Goal: Check status: Check status

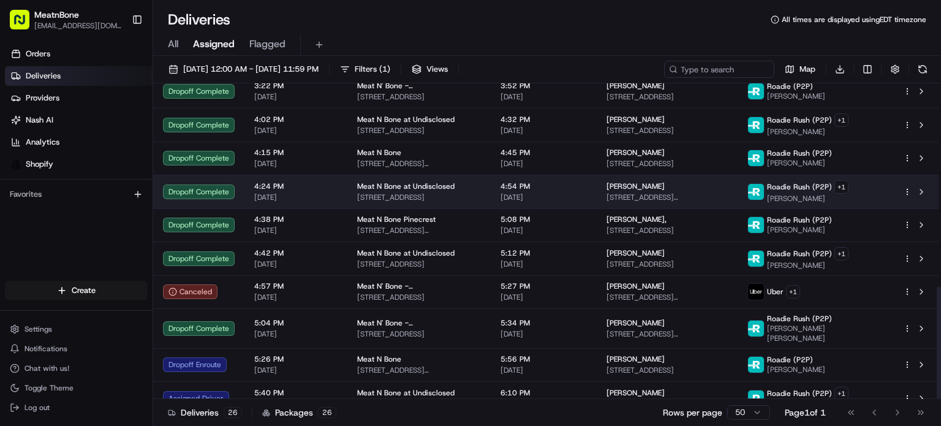
scroll to position [570, 0]
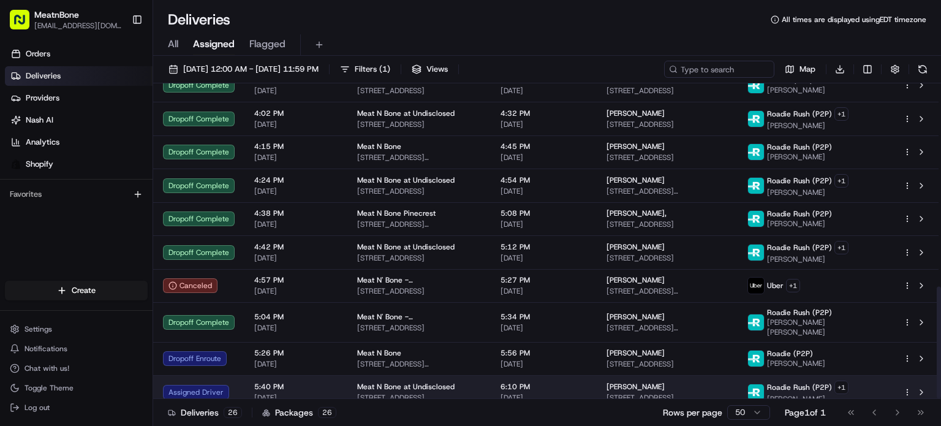
click at [805, 394] on span "[PERSON_NAME]" at bounding box center [807, 399] width 81 height 10
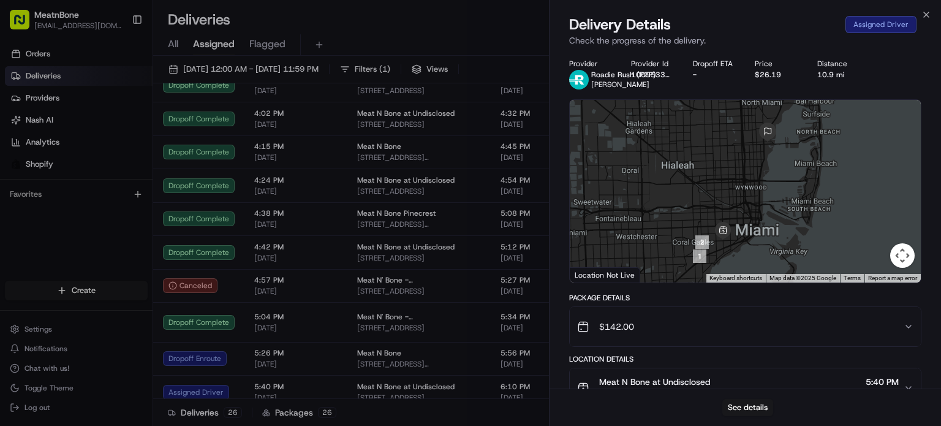
click at [563, 170] on div "Provider Roadie Rush (P2P) Hermann F. Provider Id 100953398 Dropoff ETA - Price…" at bounding box center [744, 359] width 391 height 616
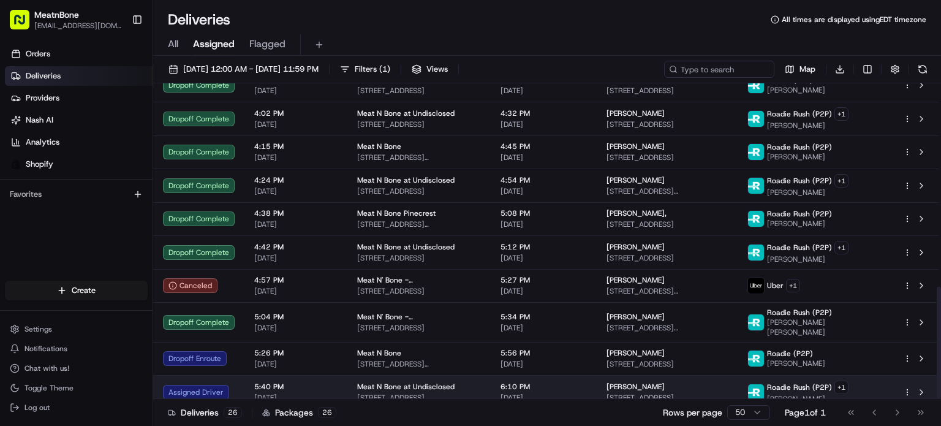
click at [548, 393] on span "[DATE]" at bounding box center [543, 398] width 86 height 10
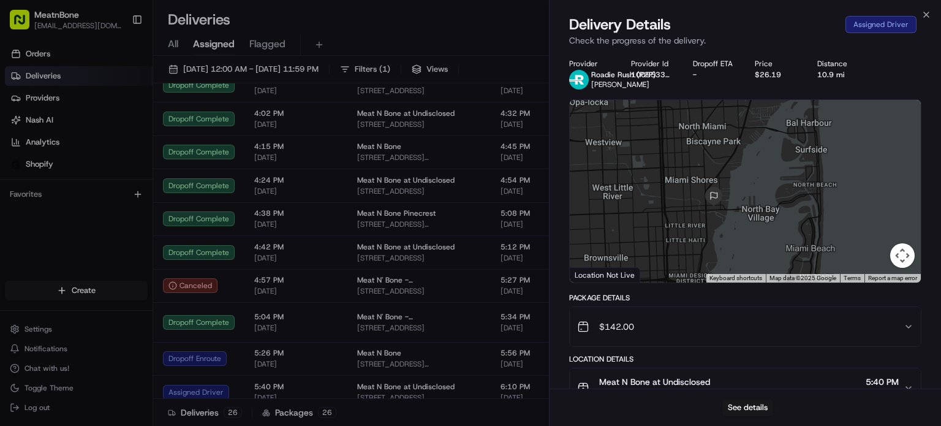
drag, startPoint x: 758, startPoint y: 249, endPoint x: 735, endPoint y: 328, distance: 81.6
click at [735, 328] on div "Provider Roadie Rush (P2P) Hermann F. Provider Id 100953398 Dropoff ETA - Price…" at bounding box center [745, 359] width 352 height 601
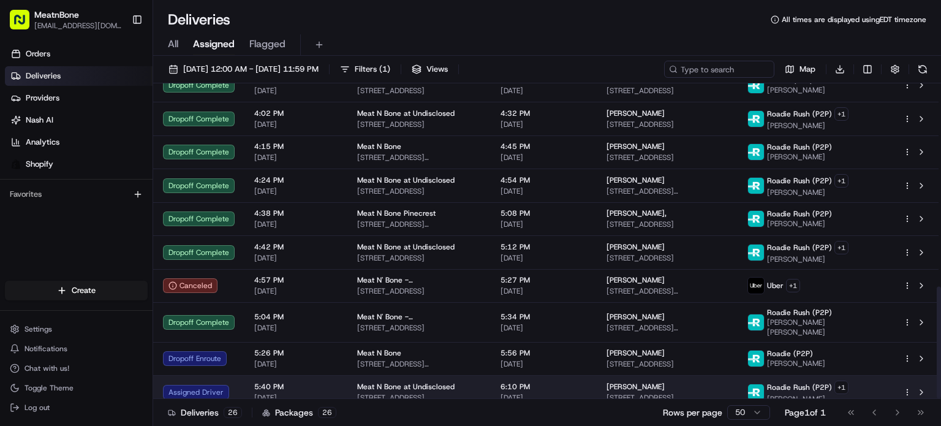
click at [653, 393] on span "[STREET_ADDRESS]" at bounding box center [667, 398] width 122 height 10
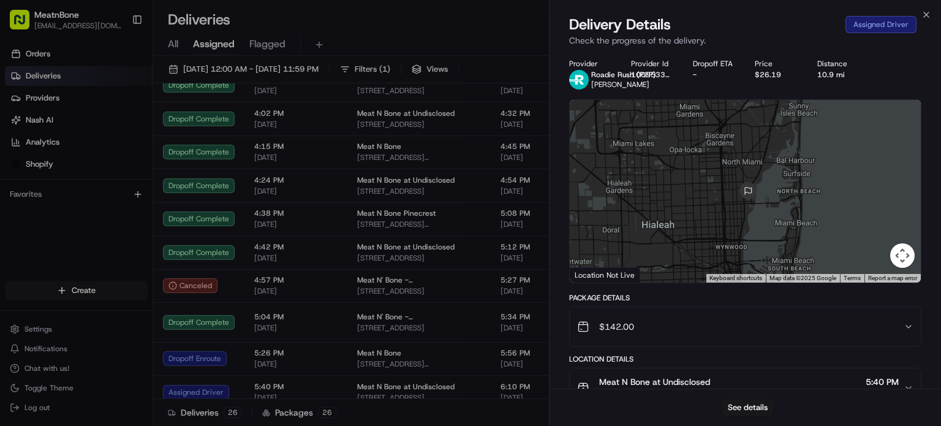
drag, startPoint x: 762, startPoint y: 212, endPoint x: 744, endPoint y: 269, distance: 59.8
click at [744, 269] on div at bounding box center [745, 191] width 351 height 182
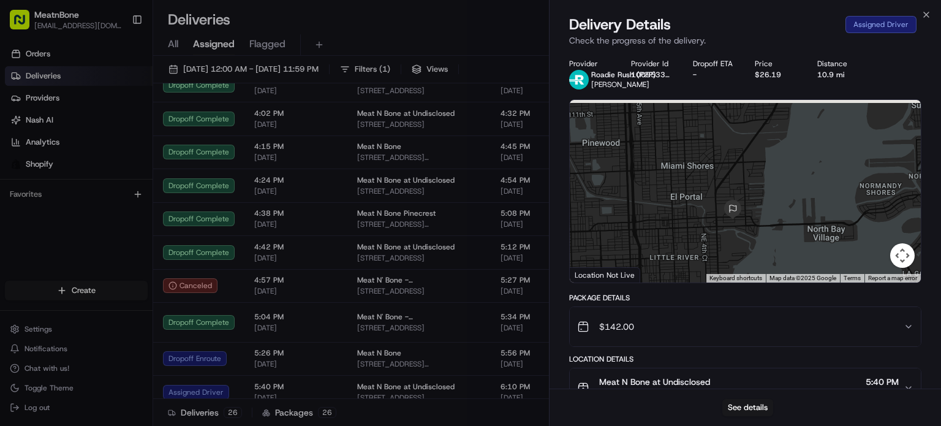
drag, startPoint x: 751, startPoint y: 194, endPoint x: 747, endPoint y: 274, distance: 80.3
click at [747, 274] on div "1 2 Keyboard shortcuts Map Data Map data ©2025 Google Map data ©2025 Google 1 k…" at bounding box center [745, 191] width 351 height 182
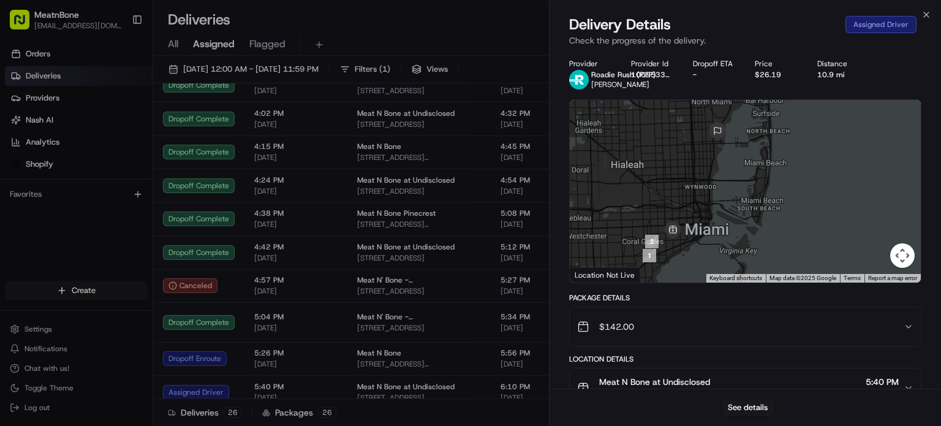
drag, startPoint x: 792, startPoint y: 209, endPoint x: 775, endPoint y: 138, distance: 73.5
click at [775, 138] on div at bounding box center [745, 191] width 351 height 182
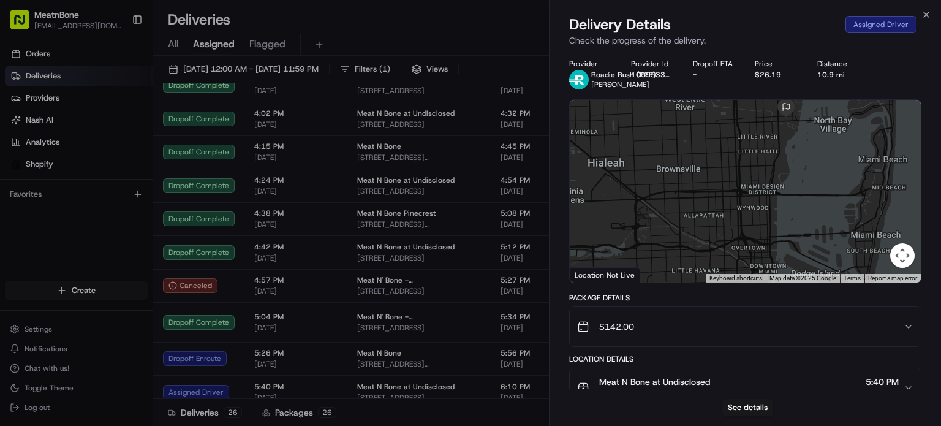
drag, startPoint x: 767, startPoint y: 157, endPoint x: 884, endPoint y: 123, distance: 121.9
click at [887, 127] on div at bounding box center [745, 191] width 351 height 182
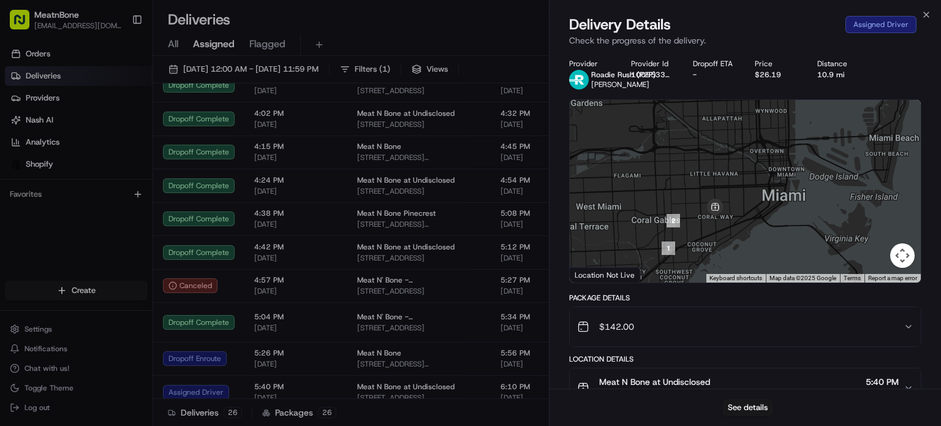
drag, startPoint x: 844, startPoint y: 165, endPoint x: 872, endPoint y: 99, distance: 72.2
click at [872, 99] on div "← Move left → Move right ↑ Move up ↓ Move down + Zoom in - Zoom out Home Jump l…" at bounding box center [745, 191] width 352 height 184
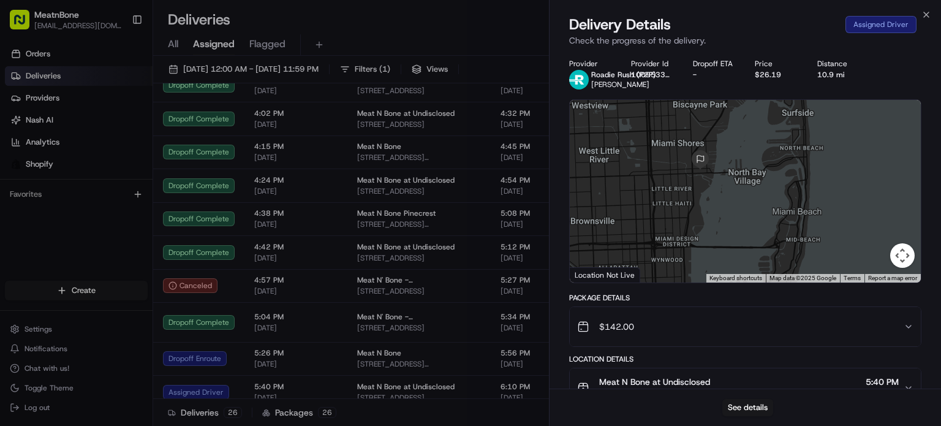
drag, startPoint x: 800, startPoint y: 182, endPoint x: 709, endPoint y: 264, distance: 122.8
click at [698, 324] on div "Provider Roadie Rush (P2P) Hermann F. Provider Id 100953398 Dropoff ETA - Price…" at bounding box center [745, 359] width 352 height 601
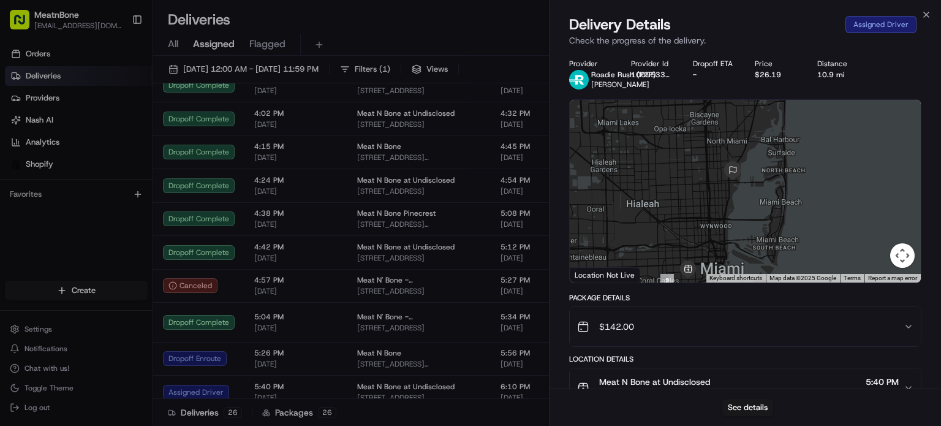
drag, startPoint x: 762, startPoint y: 188, endPoint x: 757, endPoint y: 163, distance: 25.6
click at [757, 164] on div at bounding box center [745, 191] width 351 height 182
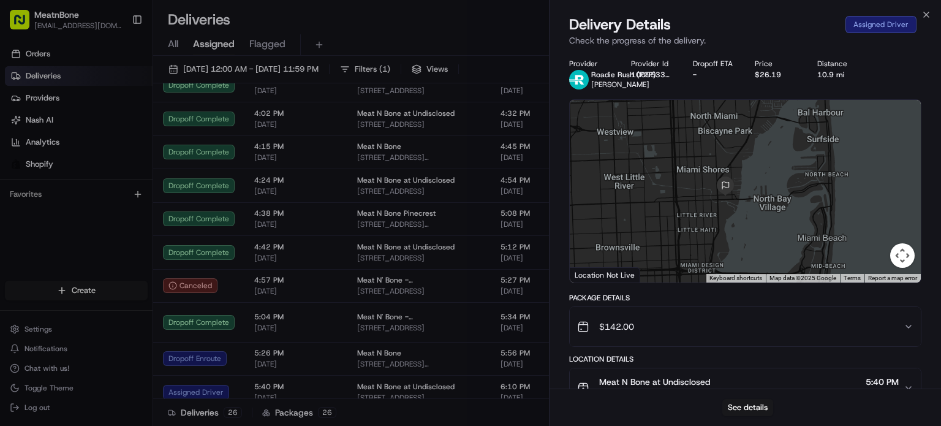
drag, startPoint x: 729, startPoint y: 194, endPoint x: 752, endPoint y: 291, distance: 100.1
click at [753, 295] on div "Provider Roadie Rush (P2P) Hermann F. Provider Id 100953398 Dropoff ETA - Price…" at bounding box center [745, 359] width 352 height 601
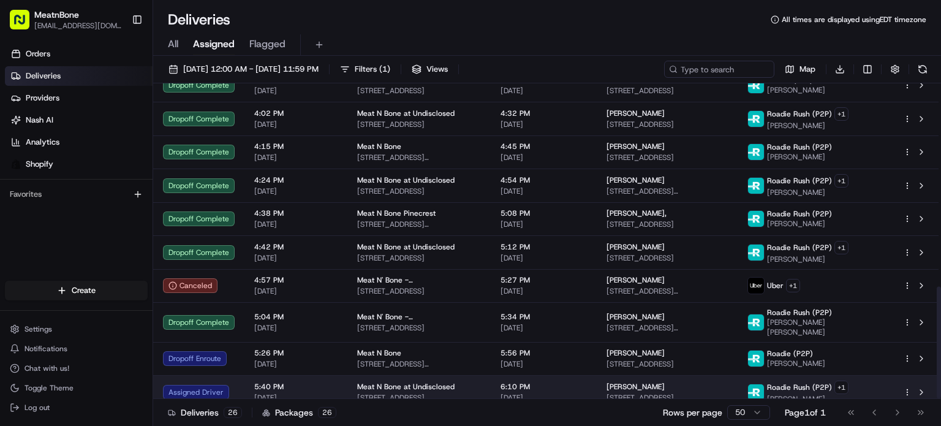
click at [524, 375] on td "6:10 PM 08/15/2025" at bounding box center [544, 392] width 106 height 34
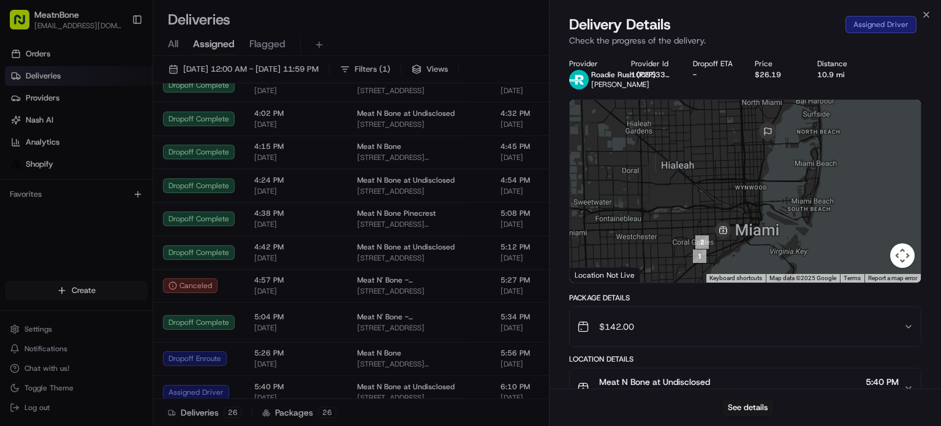
click at [732, 396] on div "See details" at bounding box center [744, 406] width 391 height 37
click at [730, 404] on button "See details" at bounding box center [747, 407] width 51 height 17
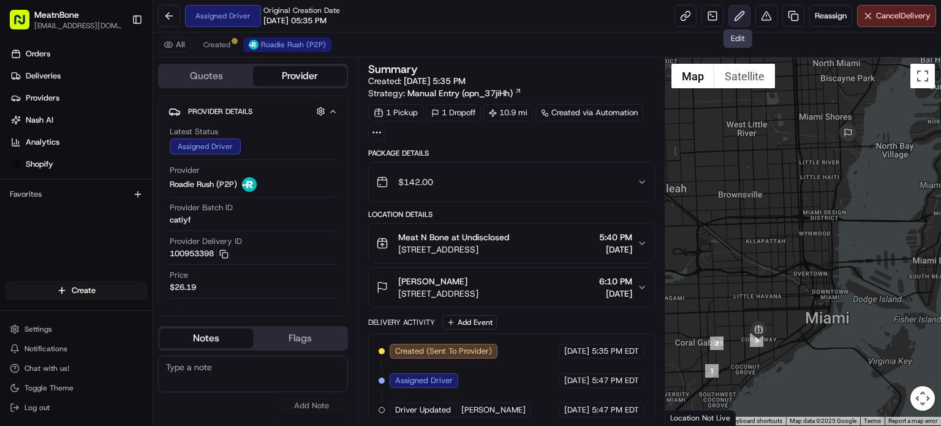
click at [745, 14] on button at bounding box center [739, 16] width 22 height 22
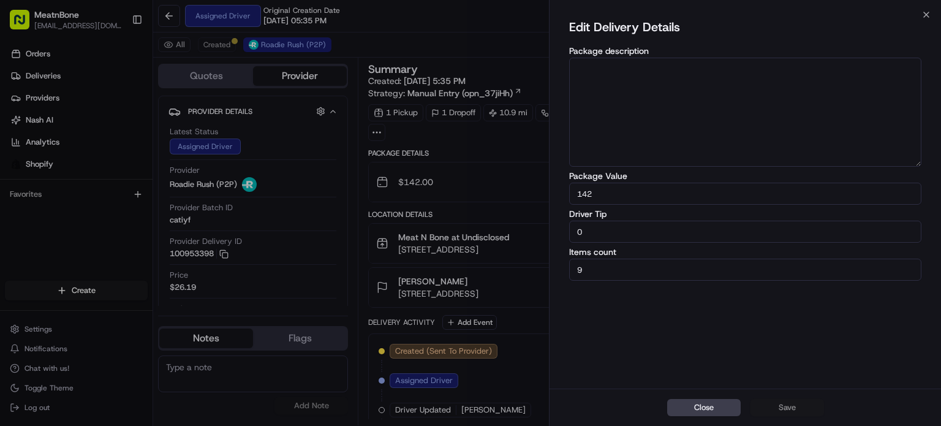
click at [652, 230] on input "0" at bounding box center [745, 231] width 352 height 22
type input "1"
type input "8"
click at [781, 405] on button "Save" at bounding box center [786, 407] width 73 height 17
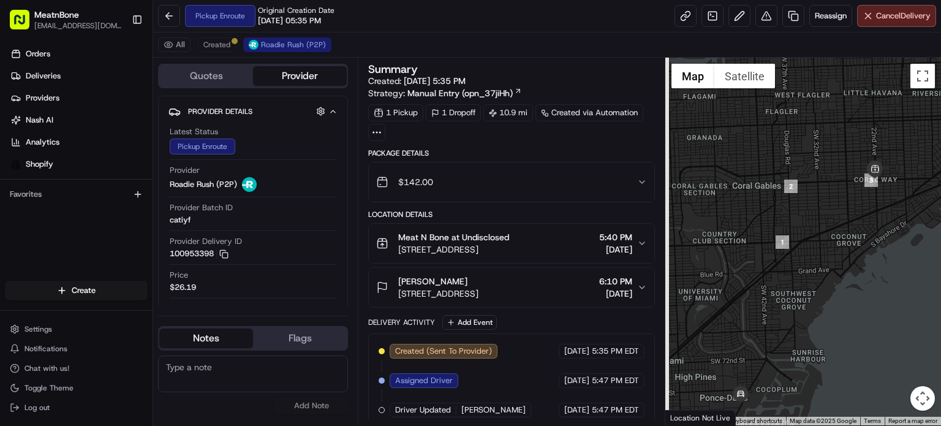
drag, startPoint x: 748, startPoint y: 296, endPoint x: 940, endPoint y: 159, distance: 236.2
click at [940, 159] on div at bounding box center [803, 241] width 276 height 367
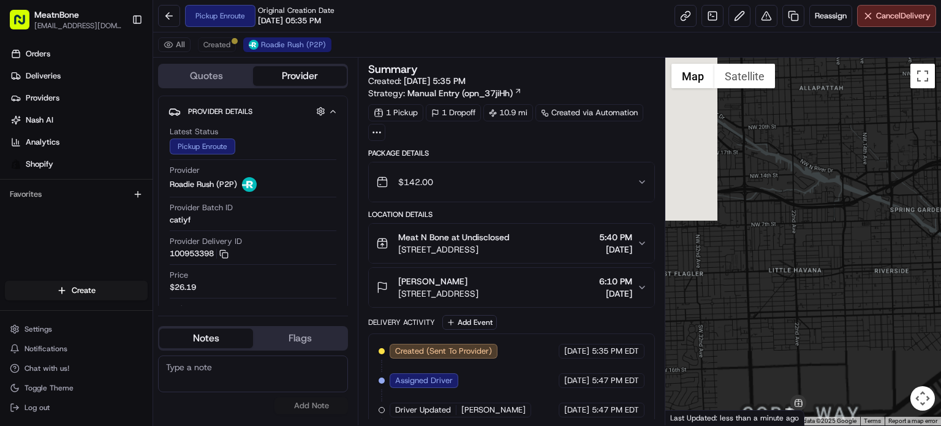
drag, startPoint x: 786, startPoint y: 336, endPoint x: 923, endPoint y: 192, distance: 198.8
click at [940, 173] on div at bounding box center [803, 241] width 276 height 367
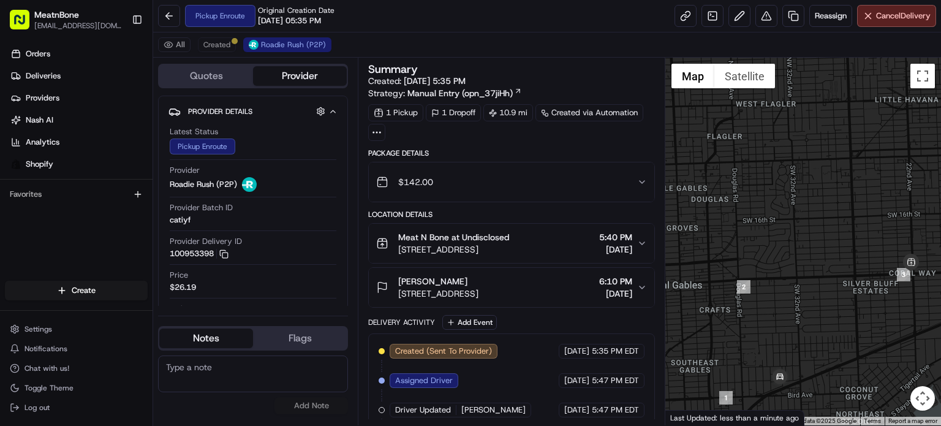
drag, startPoint x: 826, startPoint y: 280, endPoint x: 936, endPoint y: 192, distance: 141.5
click at [940, 189] on div at bounding box center [803, 241] width 276 height 367
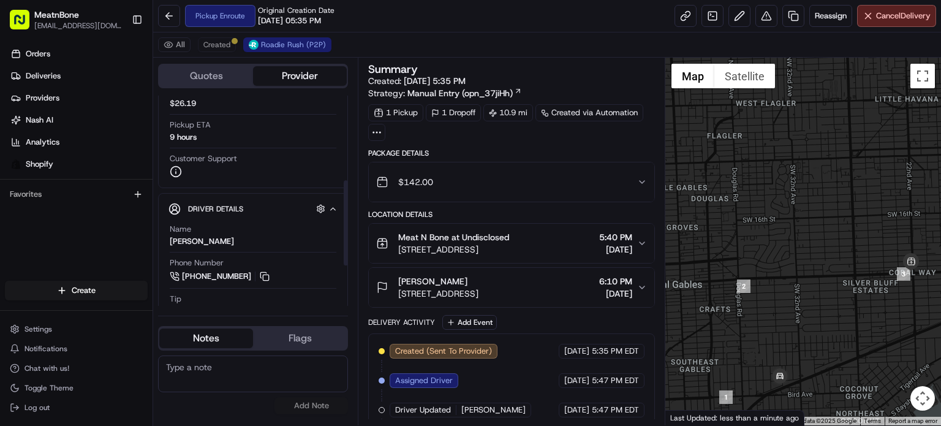
scroll to position [245, 0]
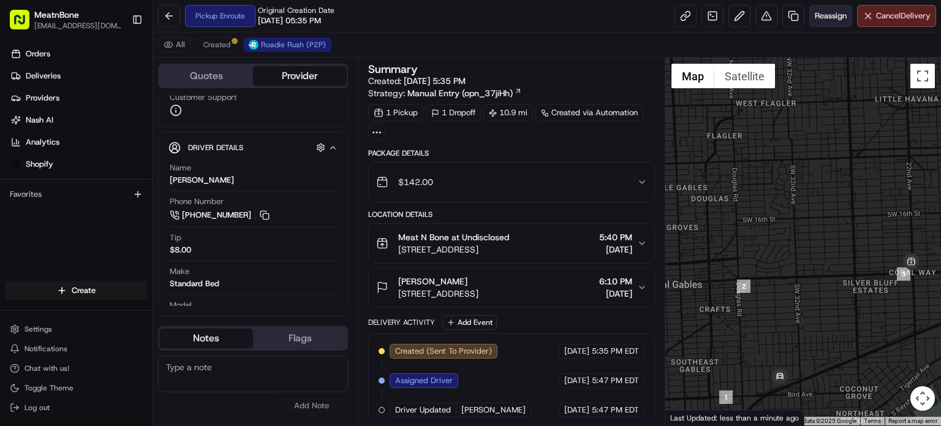
click at [826, 10] on span "Reassign" at bounding box center [830, 15] width 32 height 11
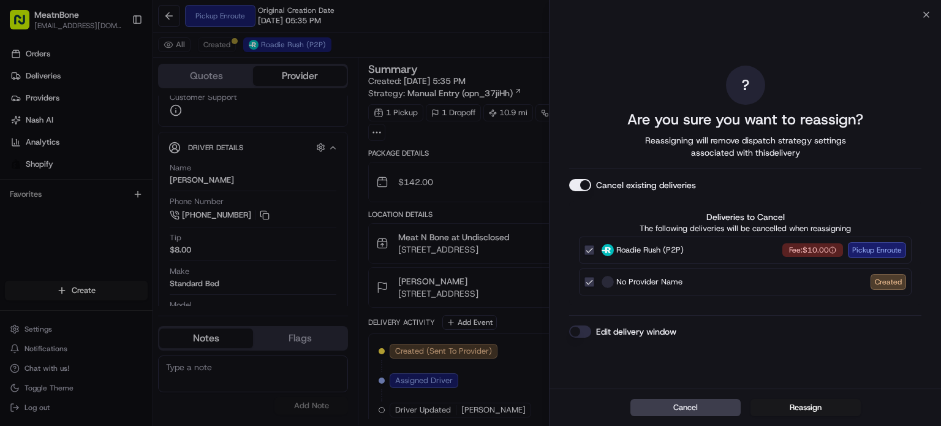
click at [807, 405] on button "Reassign" at bounding box center [805, 407] width 110 height 17
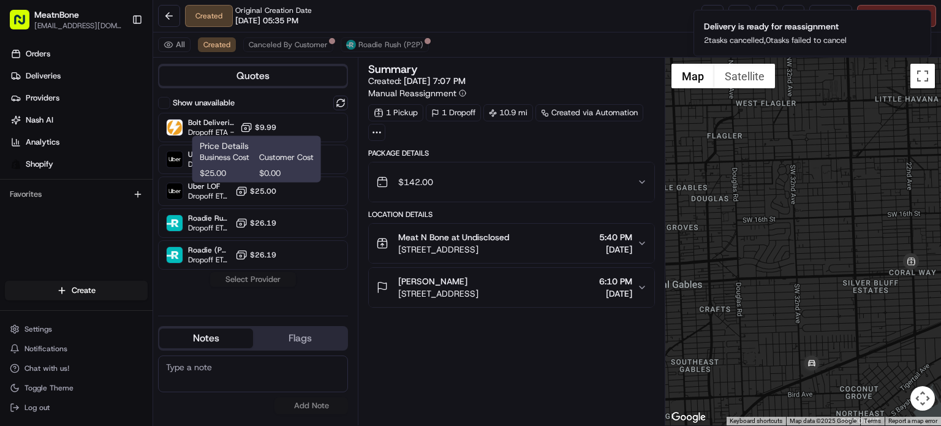
click at [280, 158] on span "Customer Cost" at bounding box center [286, 157] width 55 height 11
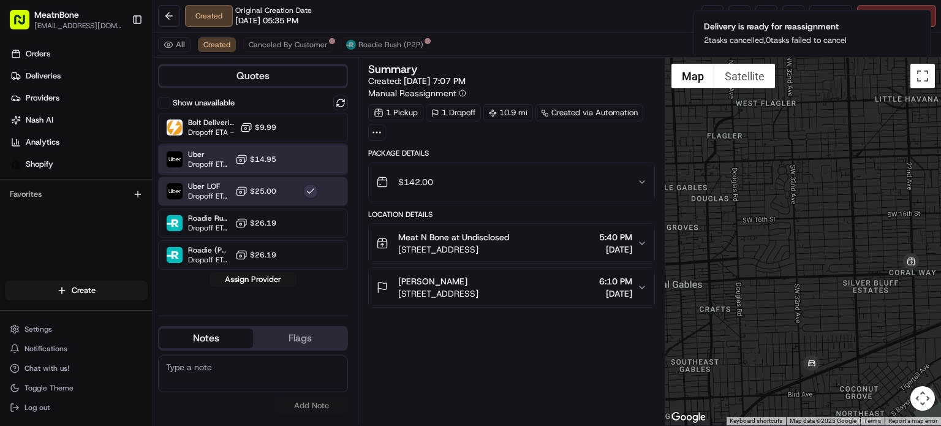
click at [317, 155] on div at bounding box center [310, 159] width 15 height 15
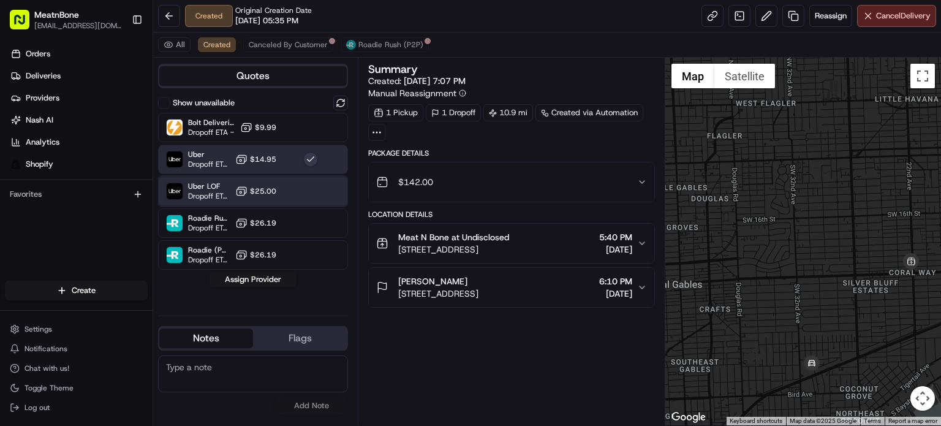
click at [316, 191] on div at bounding box center [310, 191] width 15 height 15
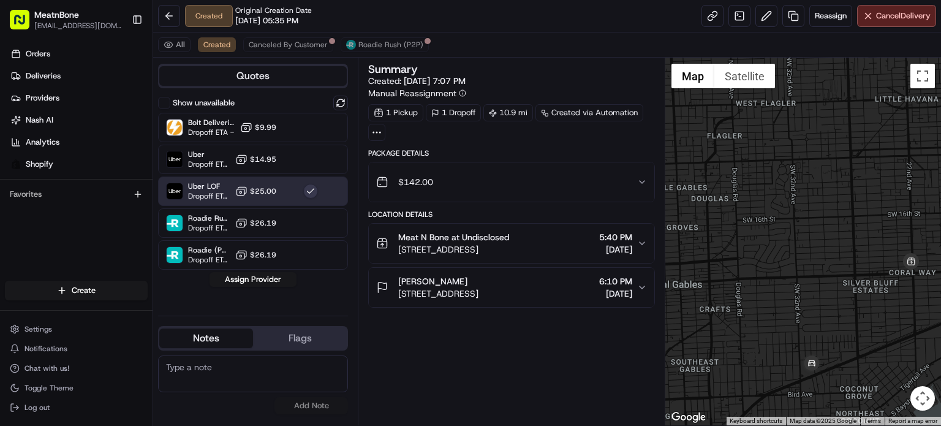
click at [839, 4] on div "Created Original Creation Date [DATE] 05:35 PM Reassign Cancel Delivery" at bounding box center [547, 16] width 788 height 32
click at [829, 13] on span "Reassign" at bounding box center [830, 15] width 32 height 11
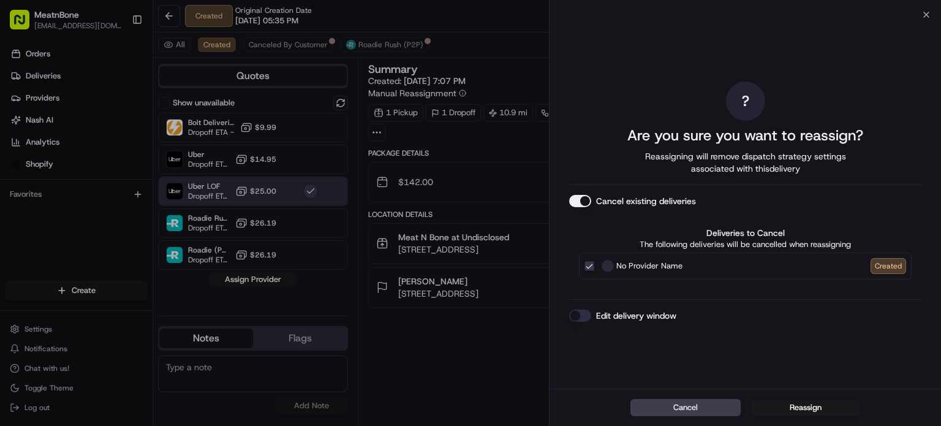
click at [803, 407] on button "Reassign" at bounding box center [805, 407] width 110 height 17
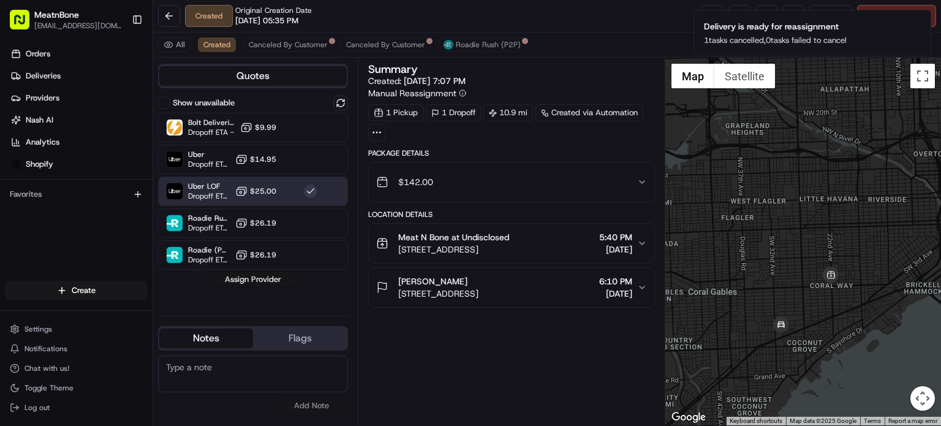
click at [256, 284] on button "Assign Provider" at bounding box center [252, 279] width 87 height 15
click at [279, 279] on button "Assign Provider" at bounding box center [252, 279] width 87 height 15
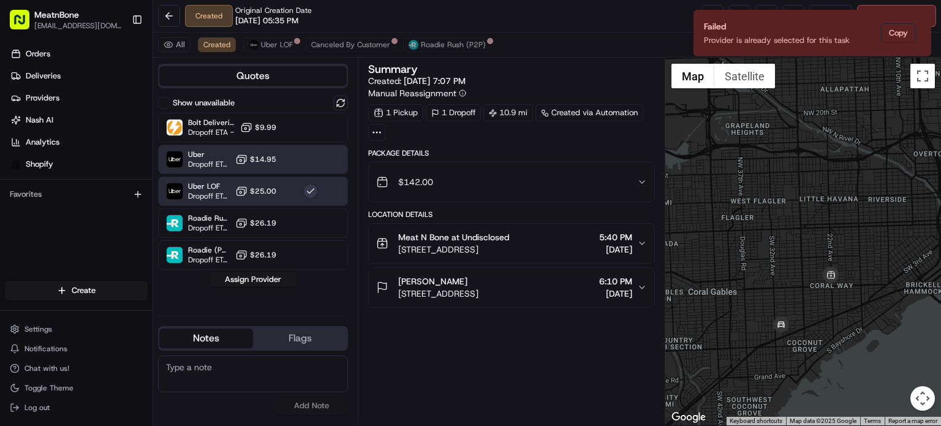
click at [306, 141] on div "Bolt Deliveries Dropoff ETA - $9.99 Uber Dropoff ETA 49 minutes $14.95 Uber LOF…" at bounding box center [253, 191] width 190 height 157
click at [305, 155] on div at bounding box center [310, 159] width 15 height 15
drag, startPoint x: 269, startPoint y: 294, endPoint x: 282, endPoint y: 275, distance: 22.9
click at [268, 294] on div "Show unavailable Bolt Deliveries Dropoff ETA - $9.99 Uber Dropoff ETA 49 minute…" at bounding box center [253, 201] width 190 height 210
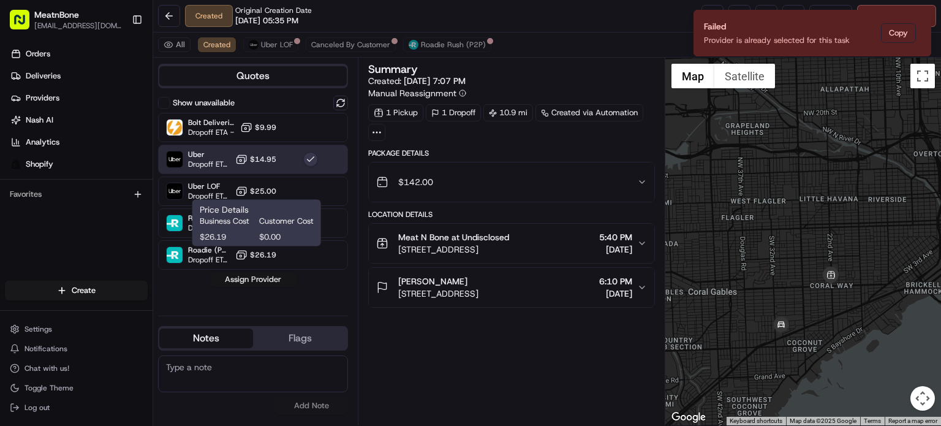
click at [265, 276] on button "Assign Provider" at bounding box center [252, 279] width 87 height 15
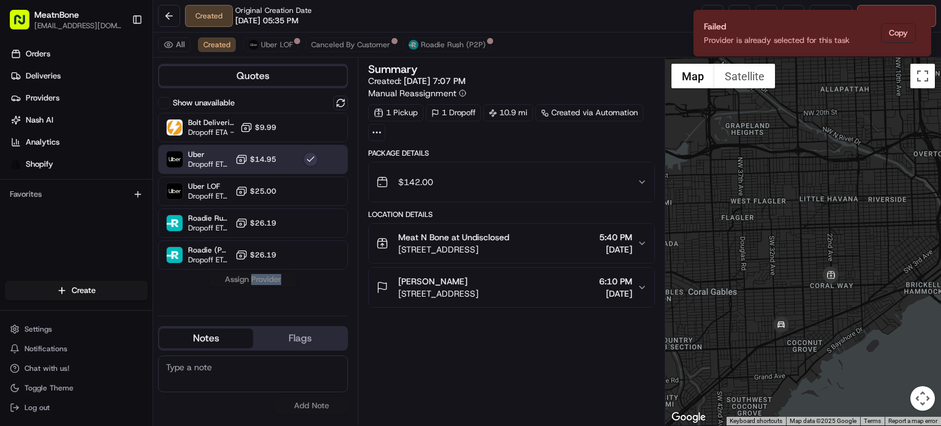
click at [265, 276] on div "Show unavailable Bolt Deliveries Dropoff ETA - $9.99 Uber Dropoff ETA 49 minute…" at bounding box center [253, 201] width 190 height 210
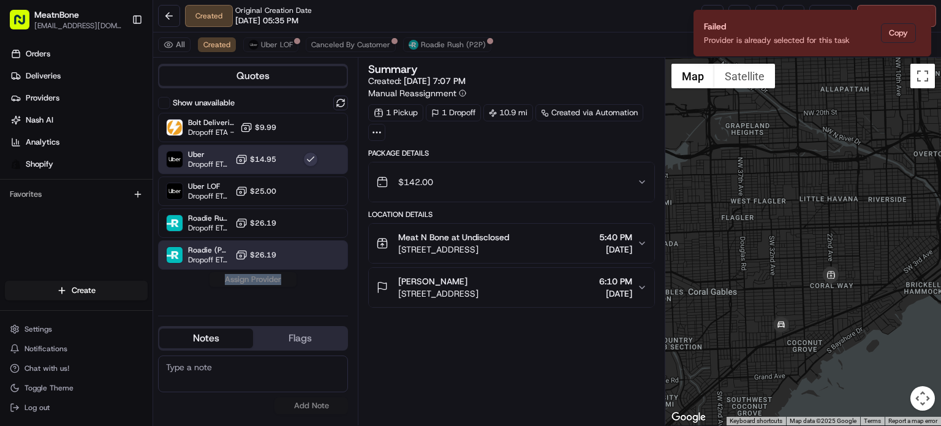
drag, startPoint x: 260, startPoint y: 271, endPoint x: 262, endPoint y: 252, distance: 19.1
click at [259, 271] on div "Show unavailable Bolt Deliveries Dropoff ETA - $9.99 Uber Dropoff ETA 49 minute…" at bounding box center [253, 201] width 190 height 210
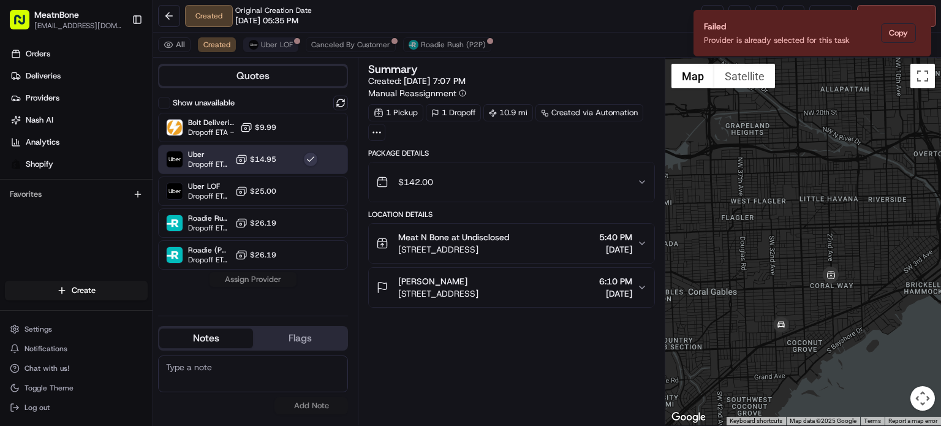
click at [290, 51] on div "All Created Uber LOF Canceled By Customer Roadie Rush (P2P)" at bounding box center [547, 44] width 788 height 25
click at [290, 50] on button "Uber LOF" at bounding box center [270, 44] width 55 height 15
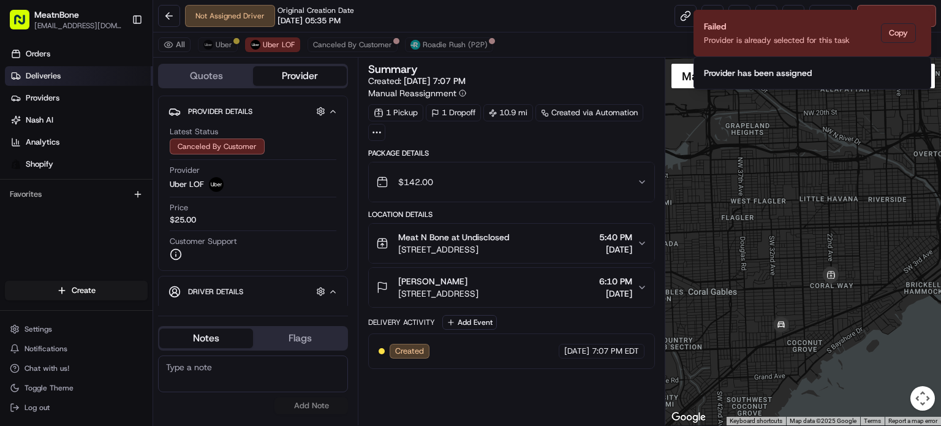
click at [42, 78] on span "Deliveries" at bounding box center [43, 75] width 35 height 11
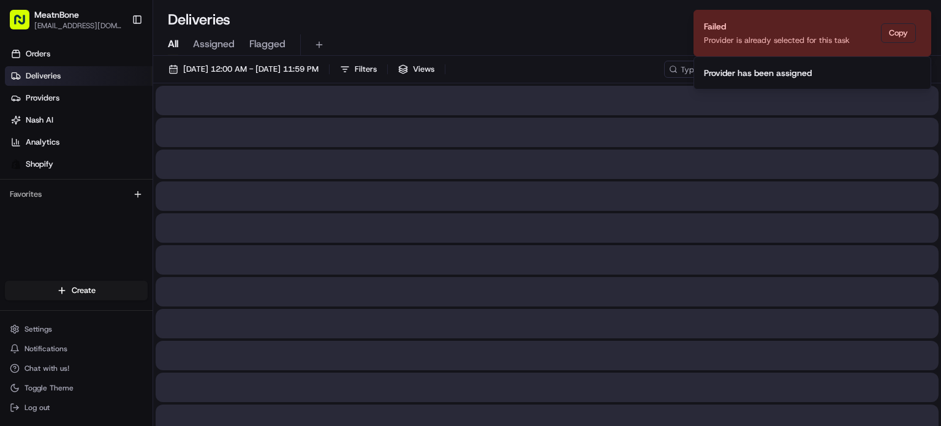
click at [216, 42] on span "Assigned" at bounding box center [214, 44] width 42 height 15
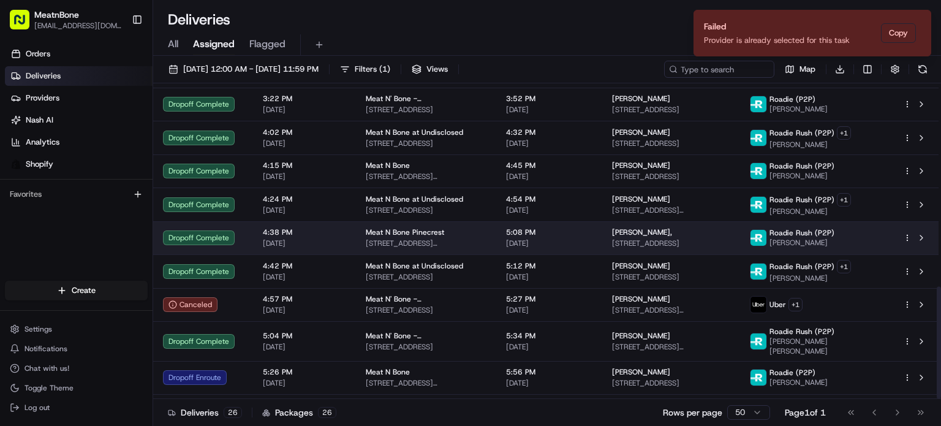
scroll to position [570, 0]
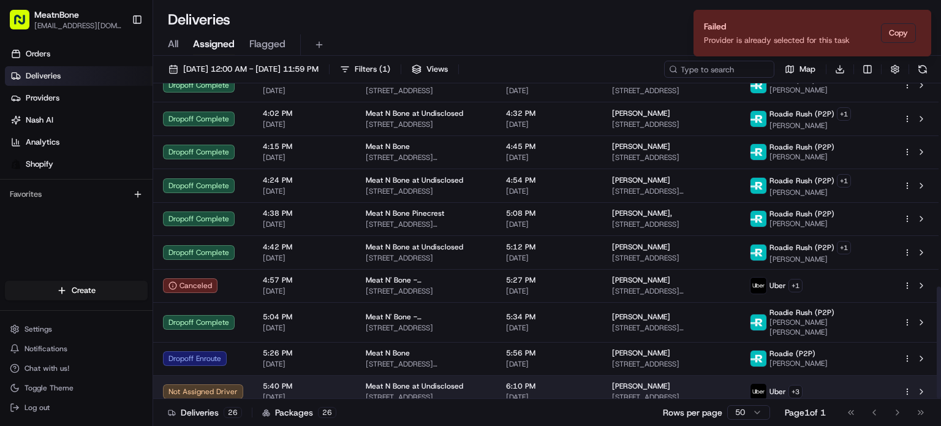
click at [712, 396] on td "[PERSON_NAME] [STREET_ADDRESS]" at bounding box center [671, 391] width 138 height 33
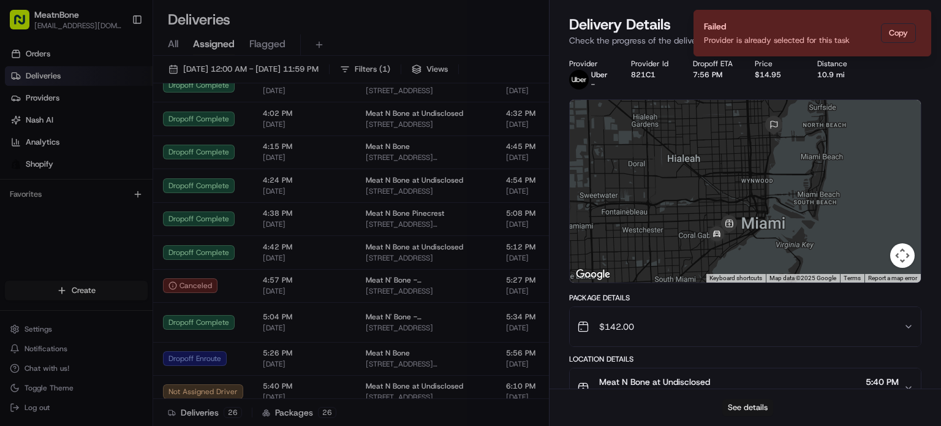
click at [740, 404] on button "See details" at bounding box center [747, 407] width 51 height 17
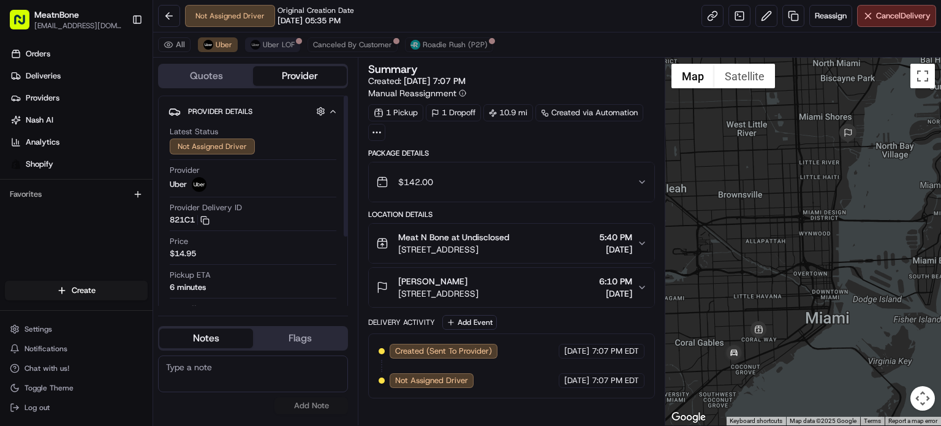
drag, startPoint x: 251, startPoint y: 34, endPoint x: 250, endPoint y: 45, distance: 11.1
click at [252, 34] on div "All Uber Uber LOF Canceled By Customer Roadie Rush (P2P)" at bounding box center [547, 44] width 788 height 25
click at [252, 48] on img at bounding box center [255, 45] width 10 height 10
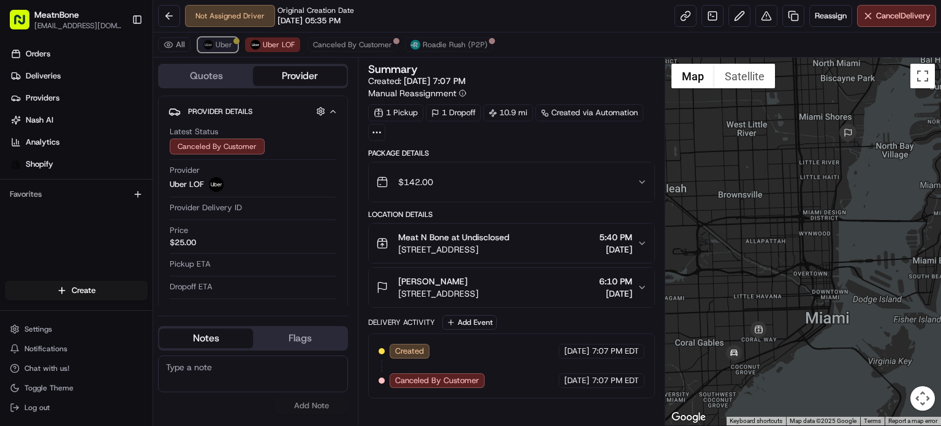
click at [226, 45] on span "Uber" at bounding box center [224, 45] width 17 height 10
